Goal: Information Seeking & Learning: Learn about a topic

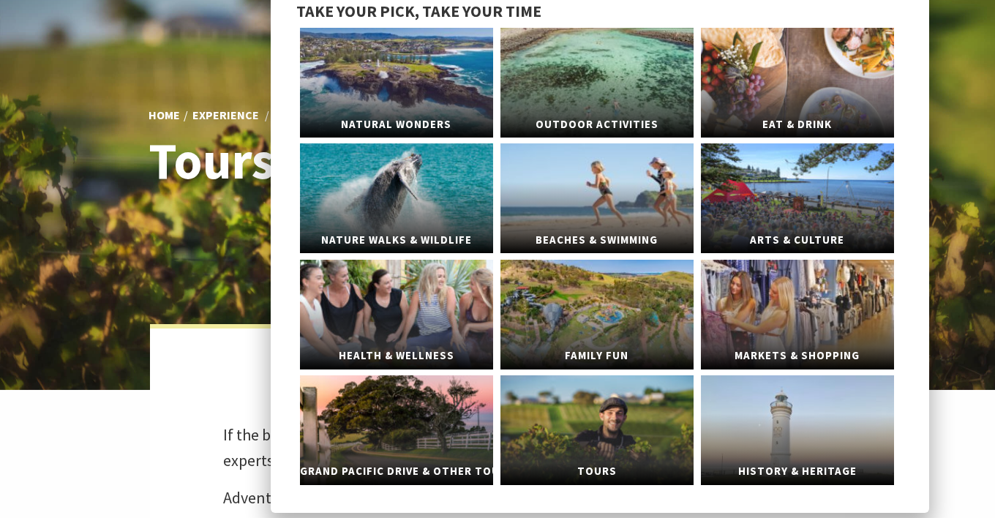
scroll to position [88, 0]
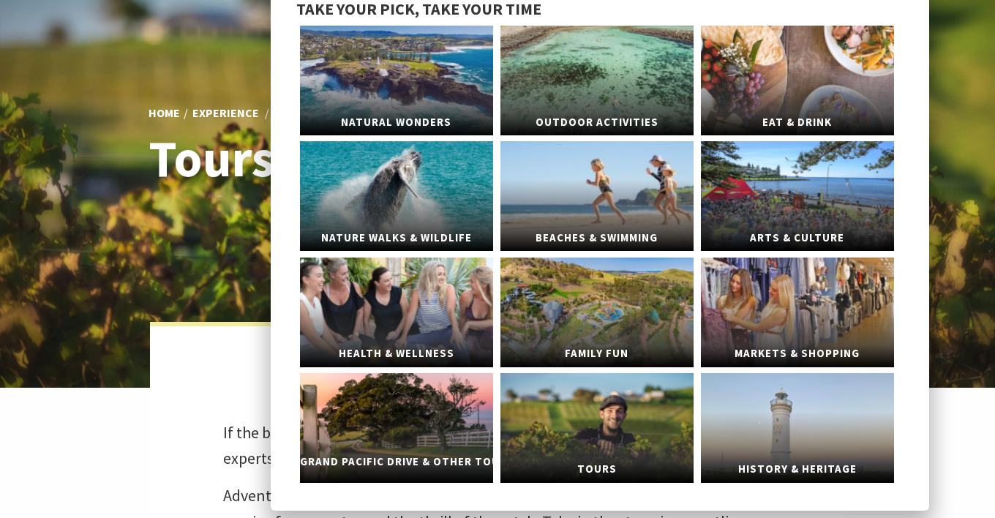
click at [400, 421] on link "Grand Pacific Drive & Other Touring" at bounding box center [396, 428] width 193 height 110
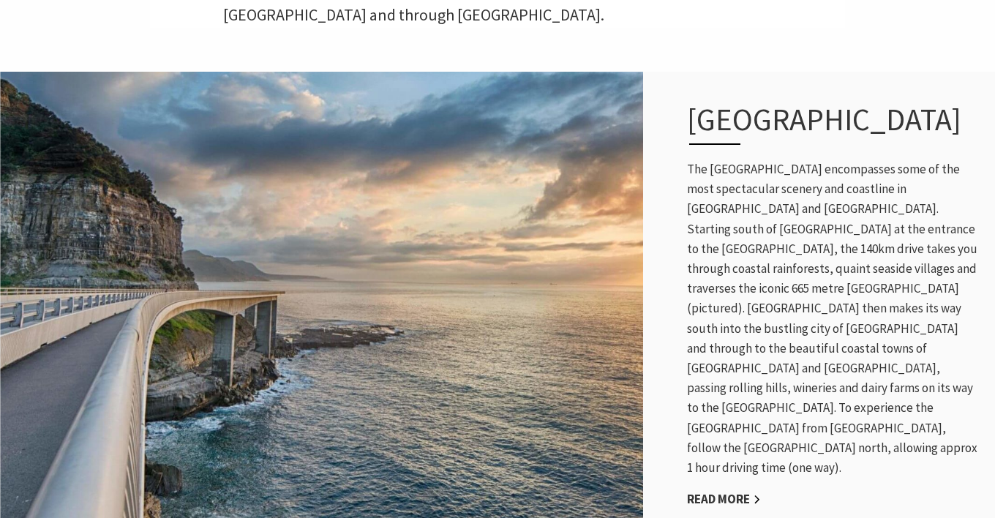
scroll to position [737, 0]
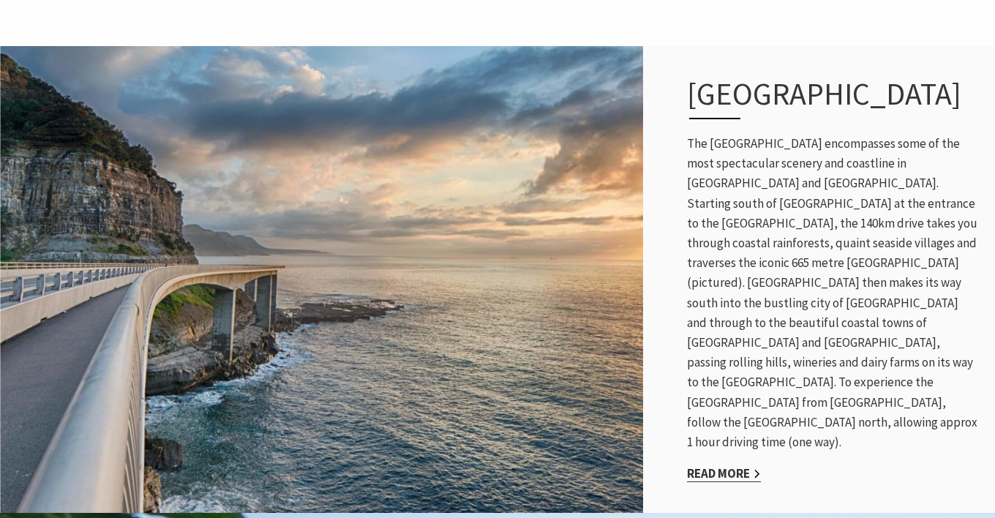
click at [713, 465] on link "Read More" at bounding box center [724, 473] width 74 height 17
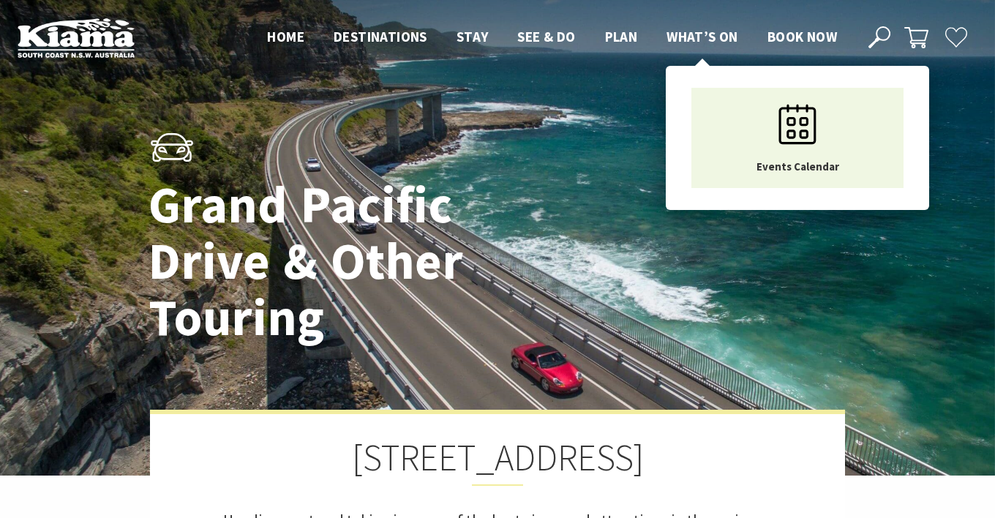
click at [705, 35] on span "What’s On" at bounding box center [702, 37] width 72 height 18
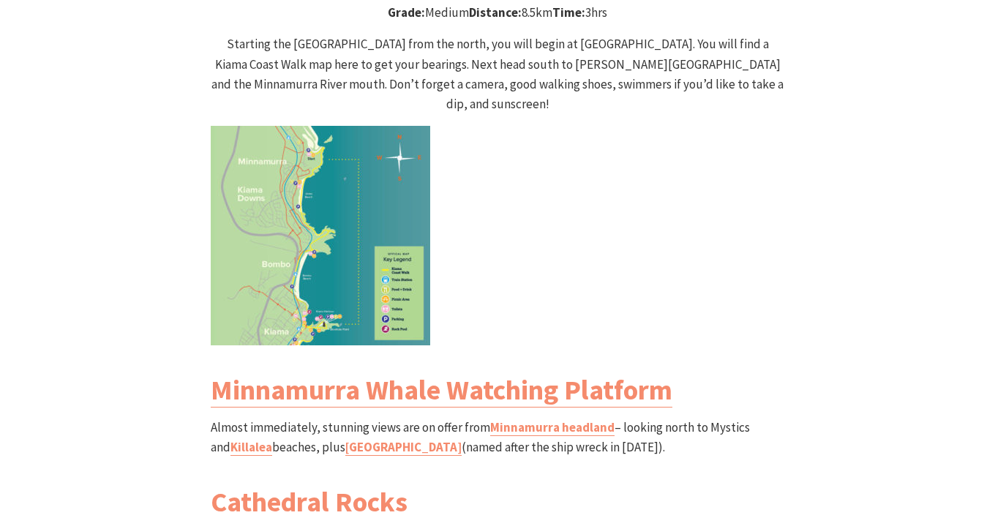
scroll to position [1557, 0]
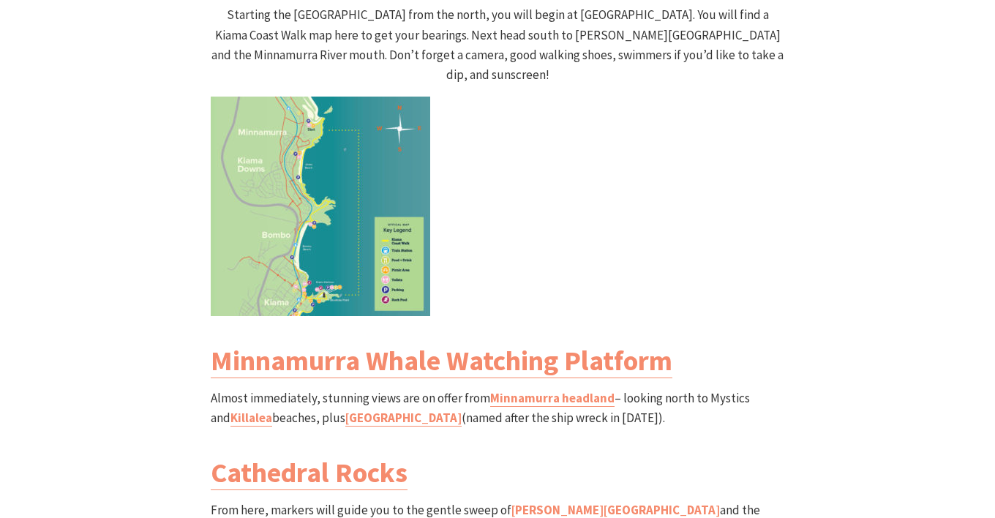
click at [357, 170] on img at bounding box center [320, 206] width 219 height 219
click at [397, 227] on img at bounding box center [320, 206] width 219 height 219
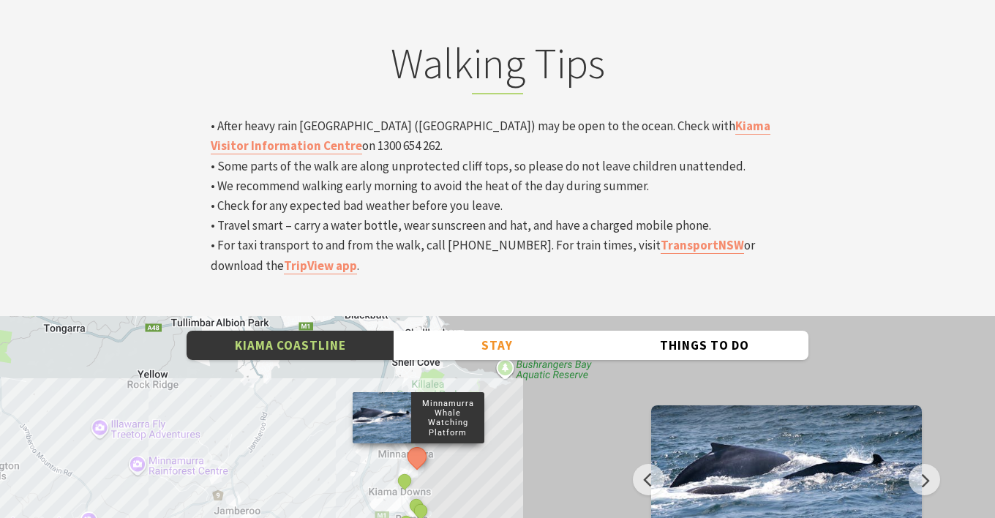
scroll to position [4717, 0]
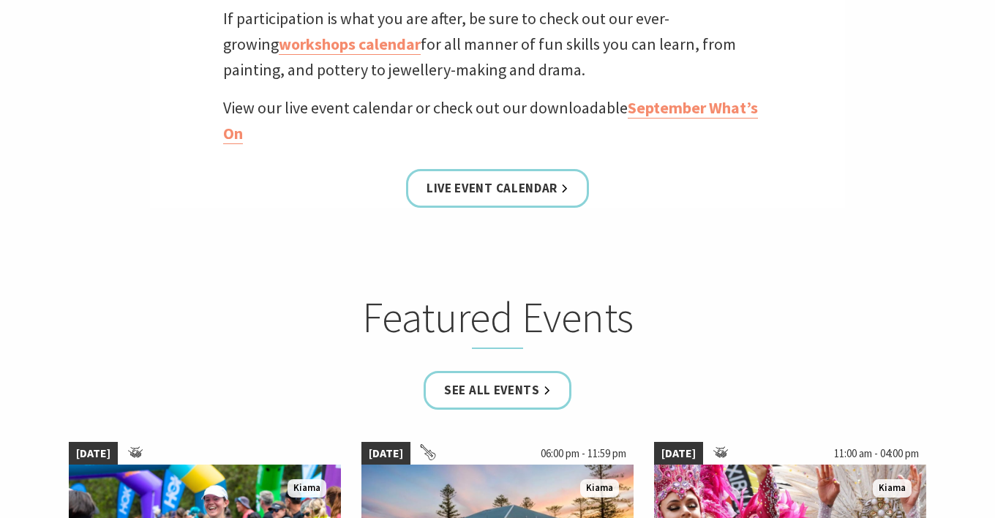
scroll to position [620, 0]
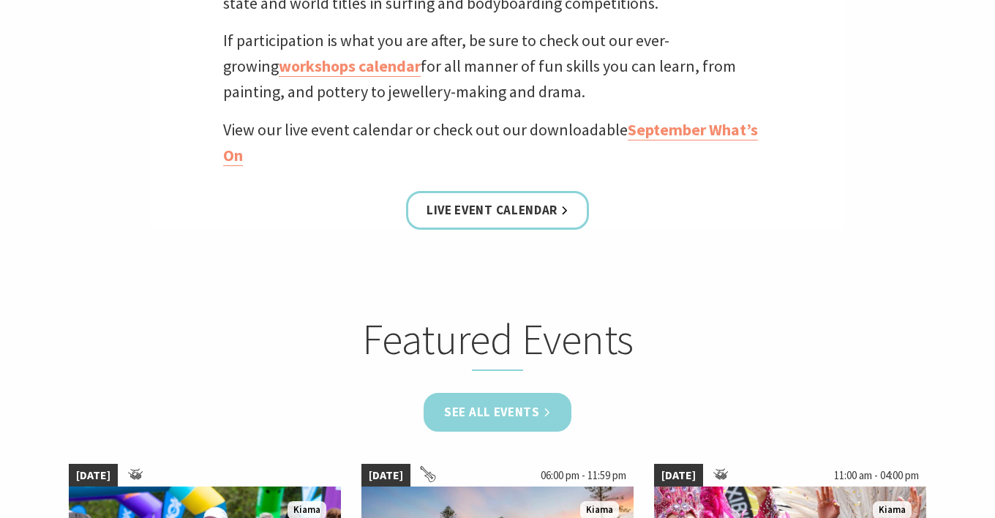
click at [505, 414] on link "See all Events" at bounding box center [498, 412] width 148 height 39
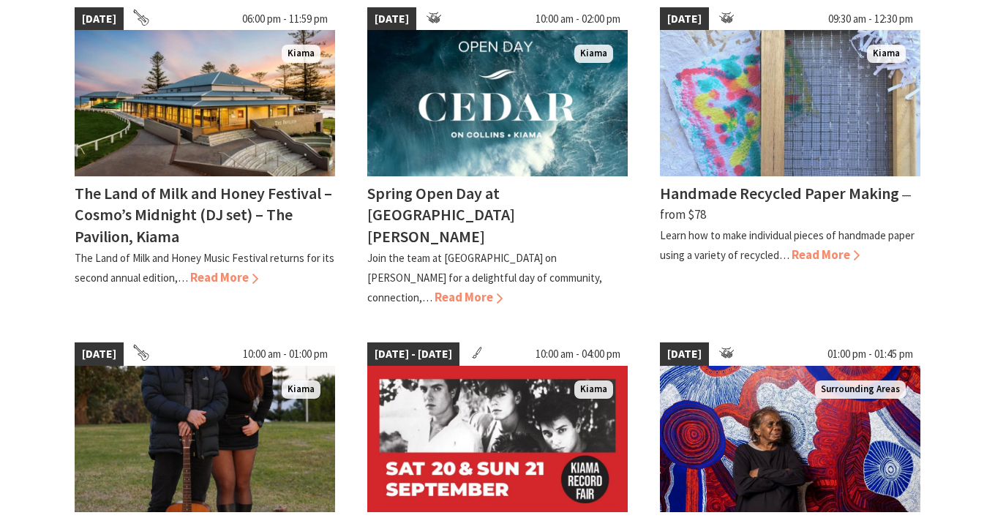
scroll to position [445, 0]
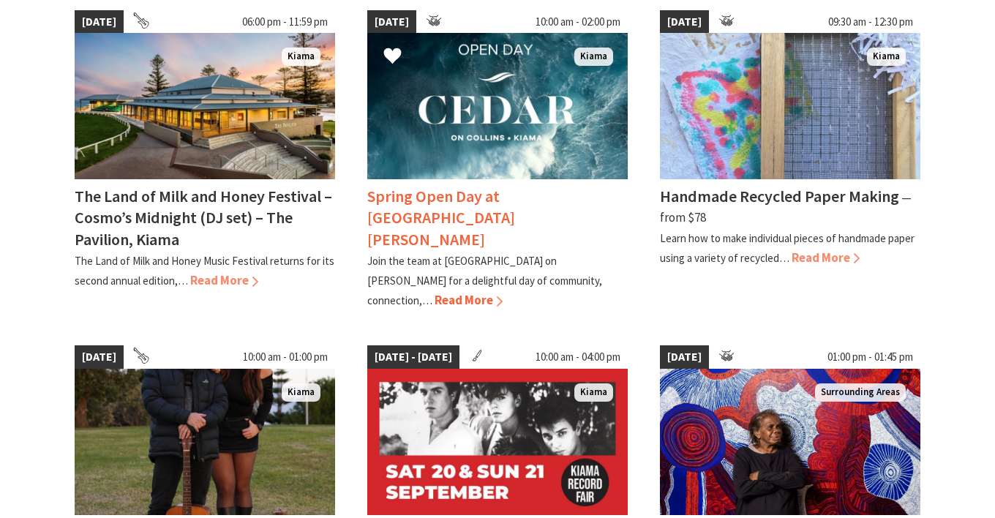
click at [503, 292] on span "Read More" at bounding box center [469, 300] width 68 height 16
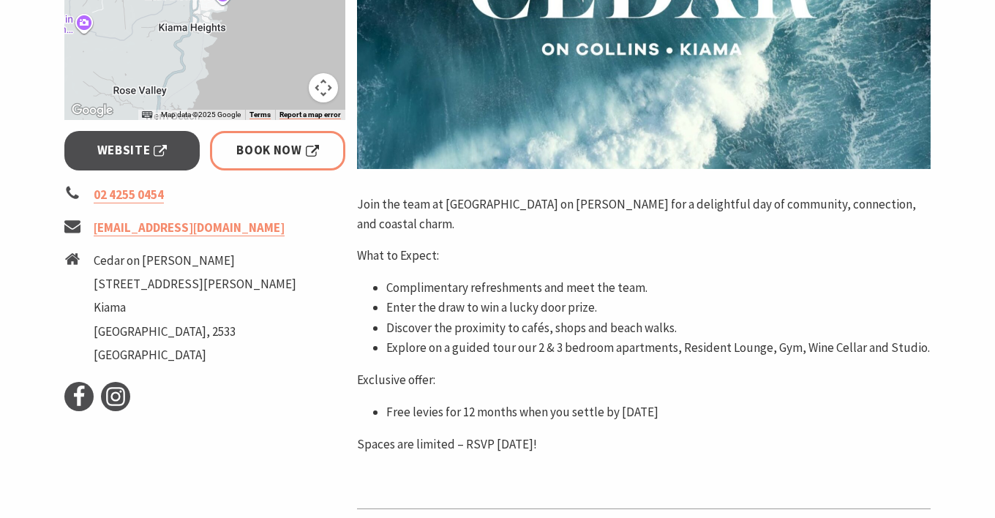
scroll to position [562, 0]
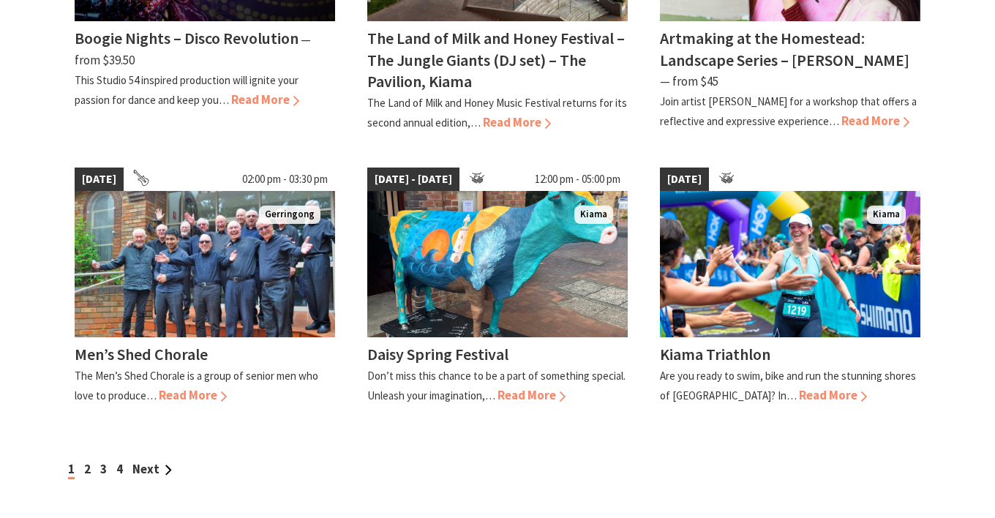
scroll to position [1329, 0]
